Goal: Navigation & Orientation: Find specific page/section

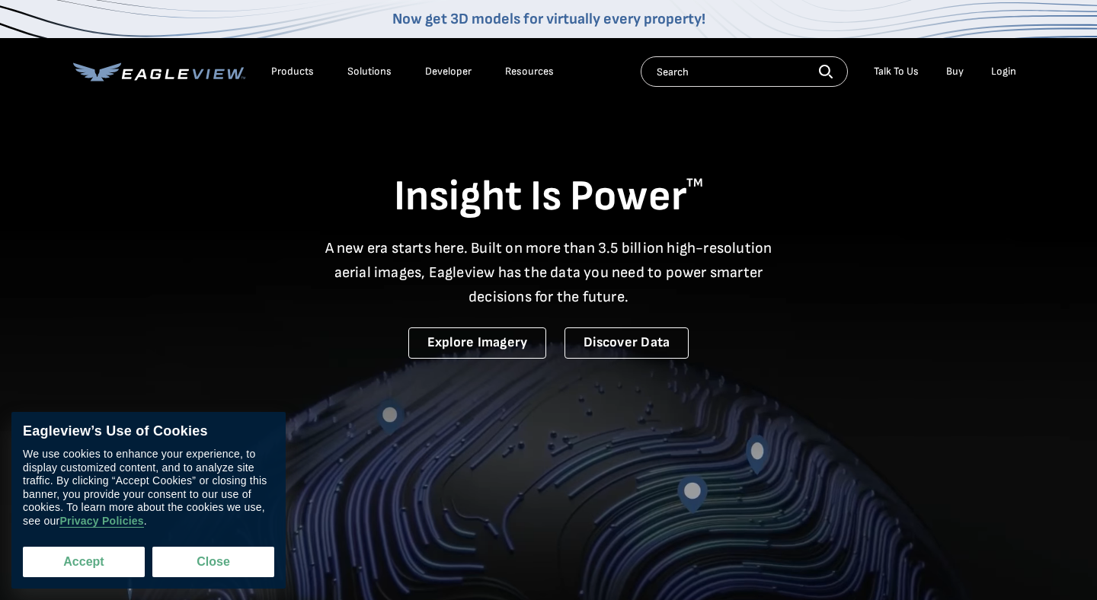
click at [121, 566] on button "Accept" at bounding box center [84, 562] width 122 height 30
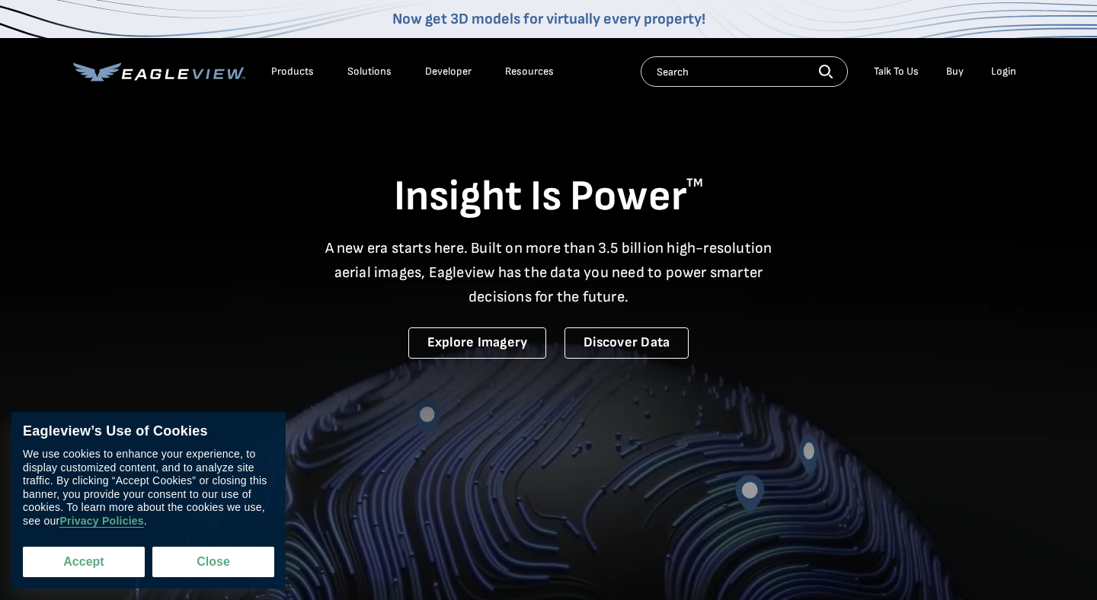
checkbox input "true"
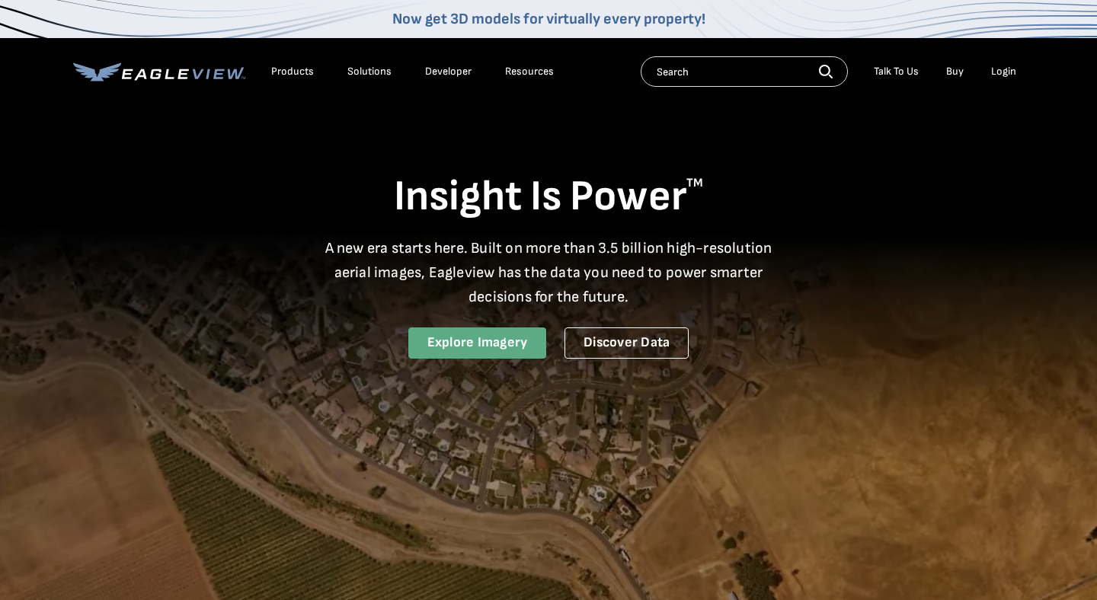
click at [499, 344] on link "Explore Imagery" at bounding box center [477, 343] width 139 height 31
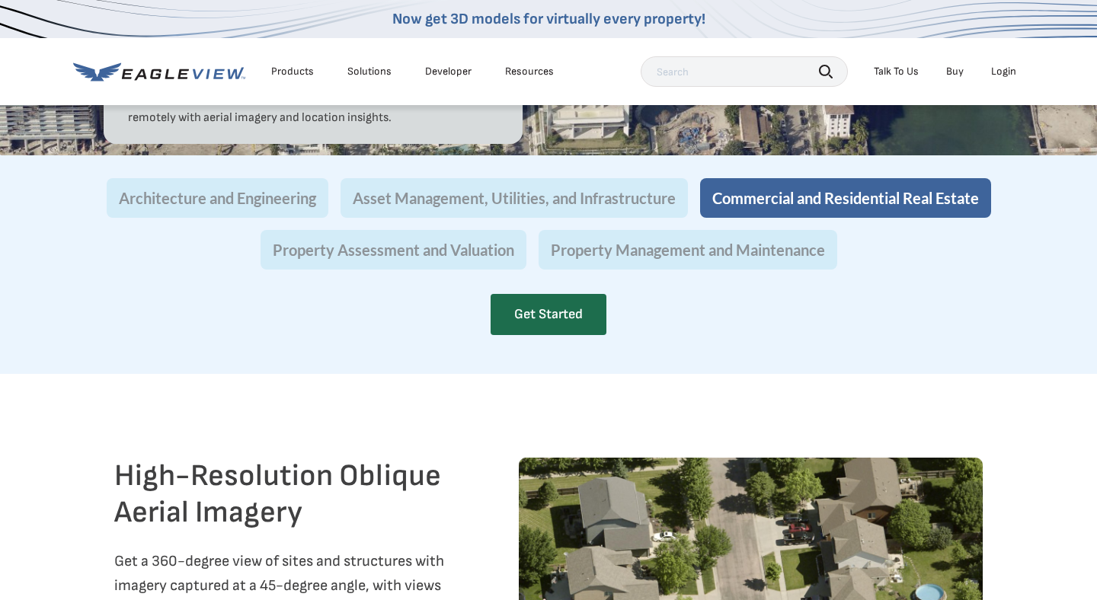
scroll to position [1528, 0]
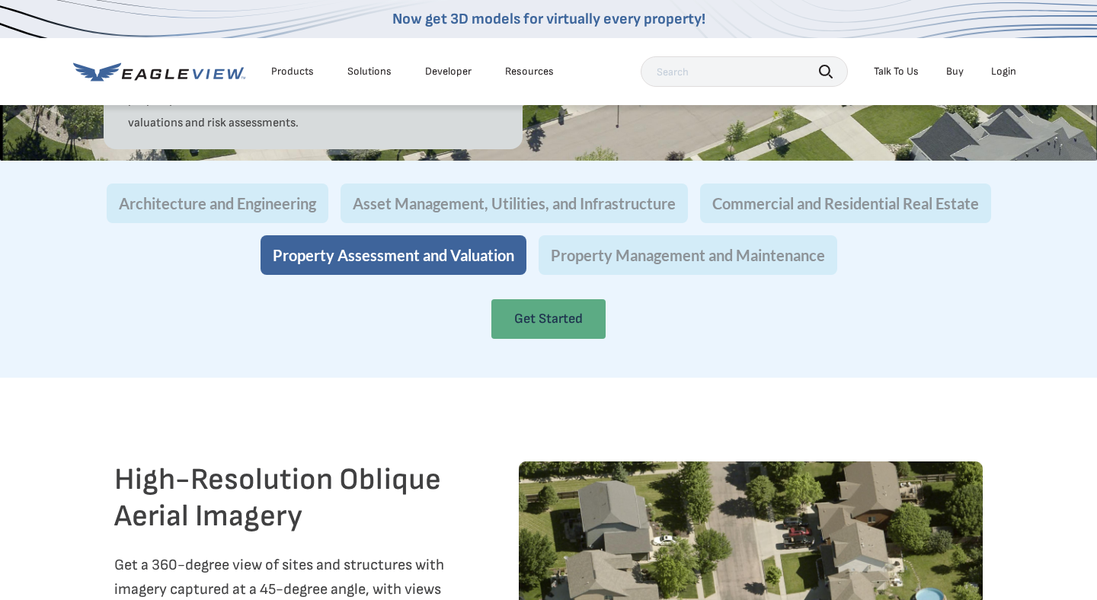
click at [550, 339] on link "Get Started" at bounding box center [548, 319] width 114 height 40
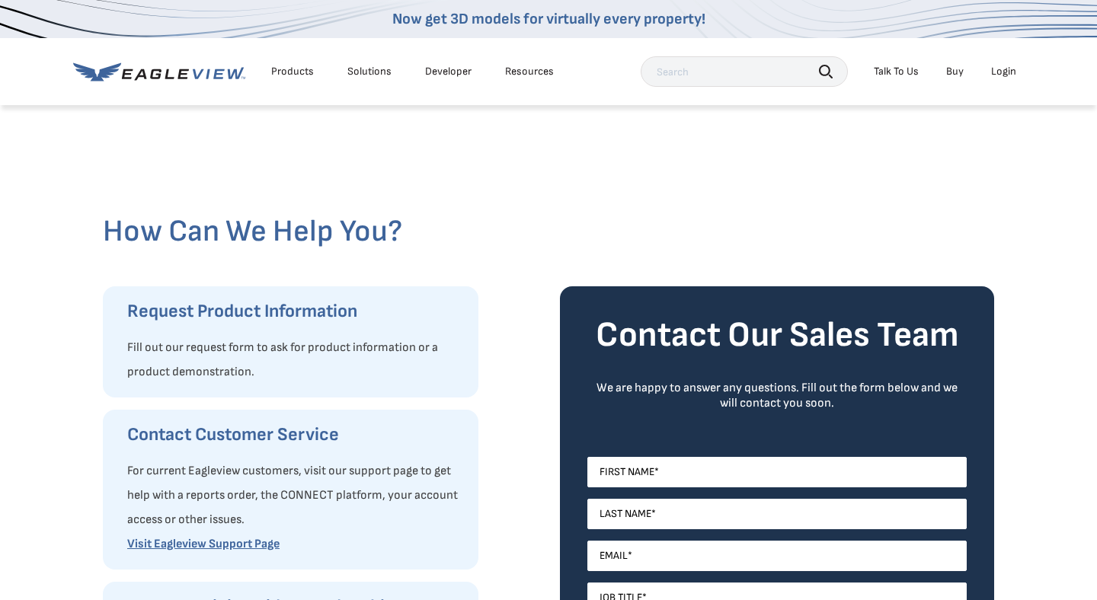
click at [519, 69] on div "Resources" at bounding box center [529, 72] width 49 height 14
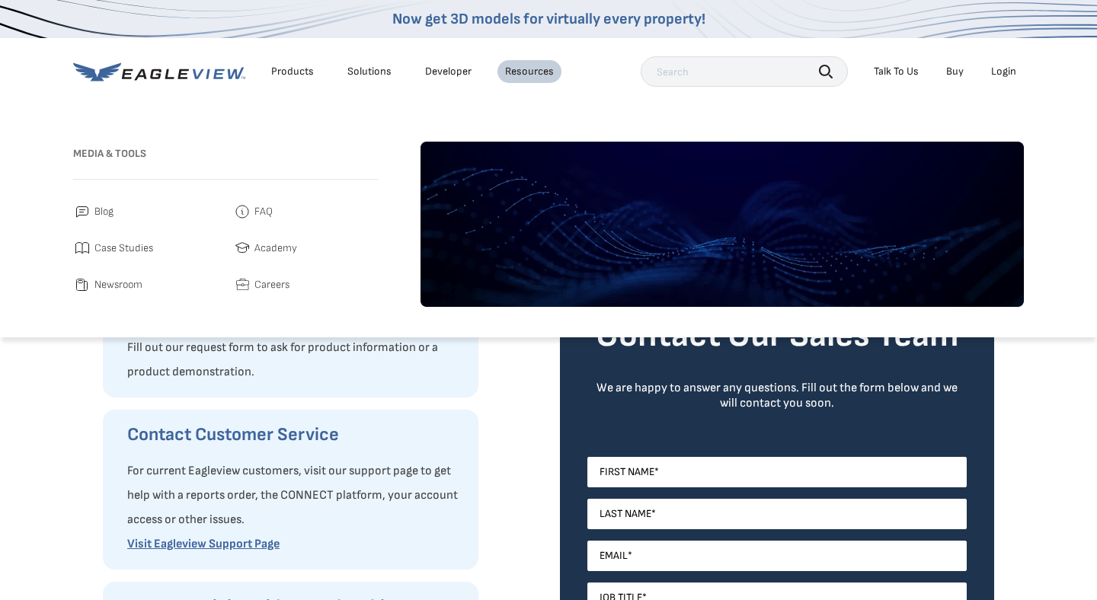
click at [448, 72] on link "Developer" at bounding box center [448, 72] width 46 height 14
